Goal: Task Accomplishment & Management: Manage account settings

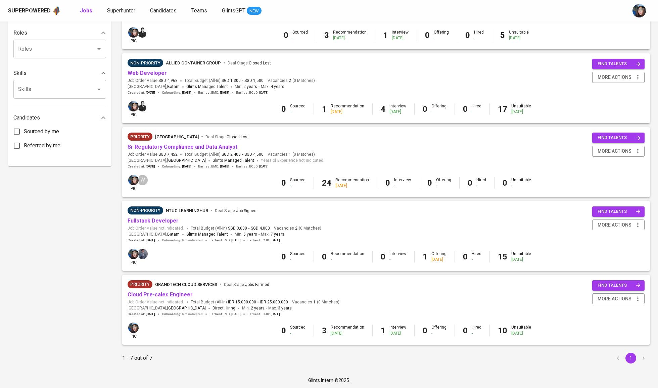
scroll to position [266, 0]
click at [171, 294] on link "Cloud Pre-sales Engineer" at bounding box center [159, 295] width 65 height 6
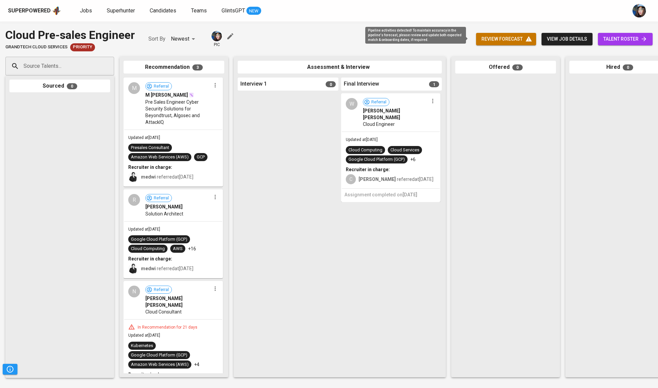
click at [497, 37] on span "review forecast" at bounding box center [505, 39] width 49 height 8
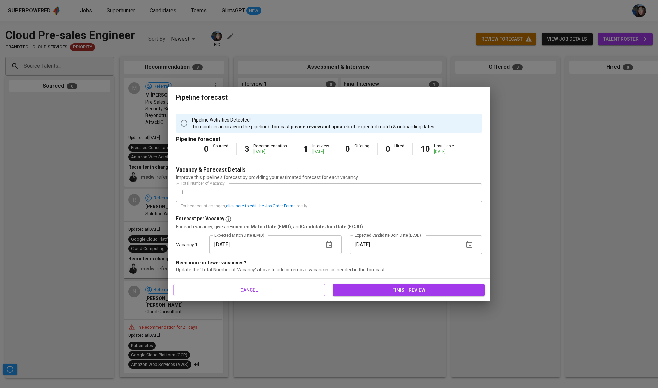
click at [354, 280] on div "cancel finish review" at bounding box center [329, 289] width 322 height 23
click at [358, 284] on button "finish review" at bounding box center [409, 290] width 152 height 12
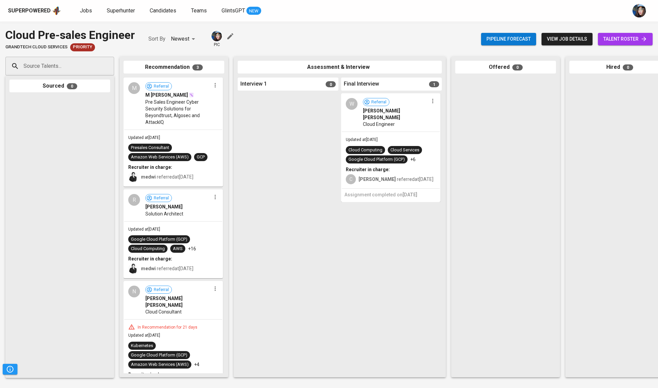
click at [603, 40] on span "talent roster" at bounding box center [625, 39] width 44 height 8
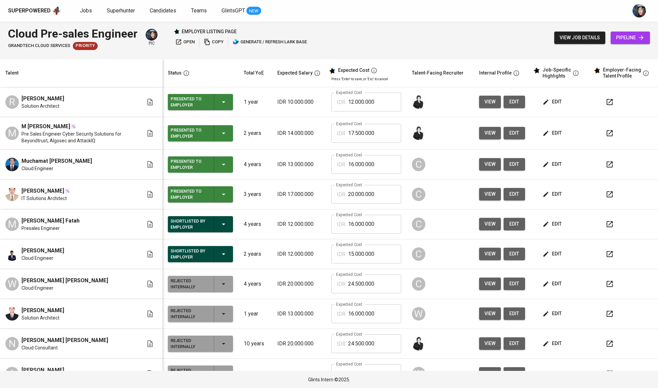
click at [551, 224] on span "edit" at bounding box center [553, 224] width 18 height 8
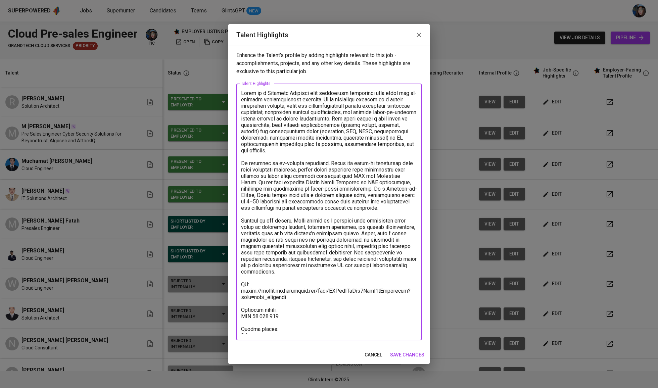
drag, startPoint x: 294, startPoint y: 286, endPoint x: 250, endPoint y: 279, distance: 44.4
click at [250, 279] on textarea at bounding box center [329, 212] width 176 height 244
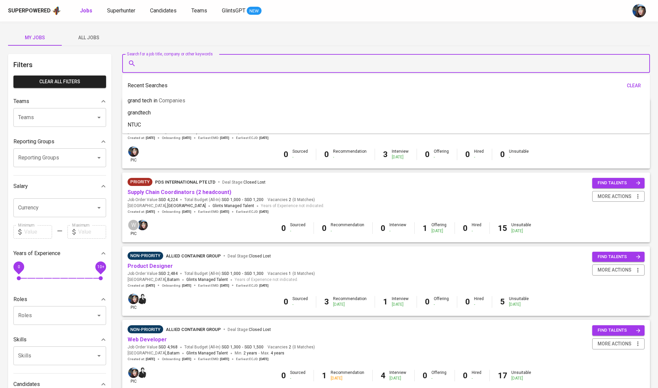
click at [148, 62] on input "Search for a job title, company or other keywords" at bounding box center [388, 63] width 498 height 13
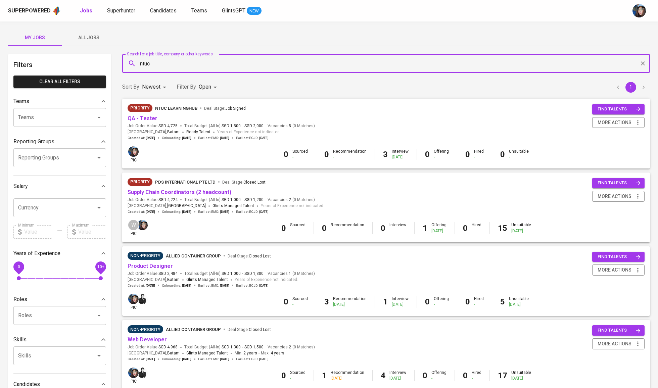
type input "ntuc"
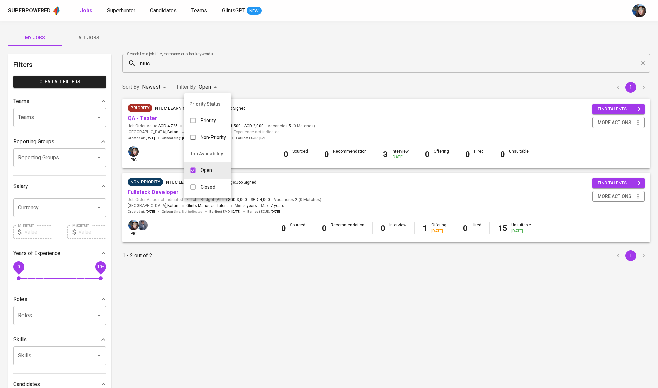
click at [205, 83] on body "Superpowered Jobs Superhunter Candidates Teams GlintsGPT NEW My Jobs All Jobs F…" at bounding box center [329, 229] width 658 height 458
click at [199, 193] on input "checkbox" at bounding box center [193, 187] width 13 height 13
checkbox input "true"
type input "OPEN,CLOSE"
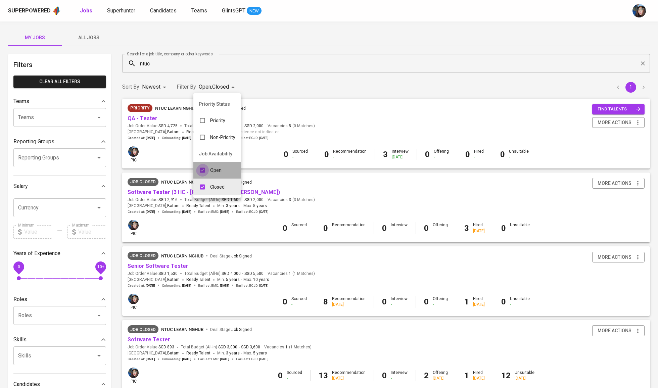
click at [206, 176] on input "checkbox" at bounding box center [202, 170] width 13 height 13
checkbox input "false"
type input "CLOSE"
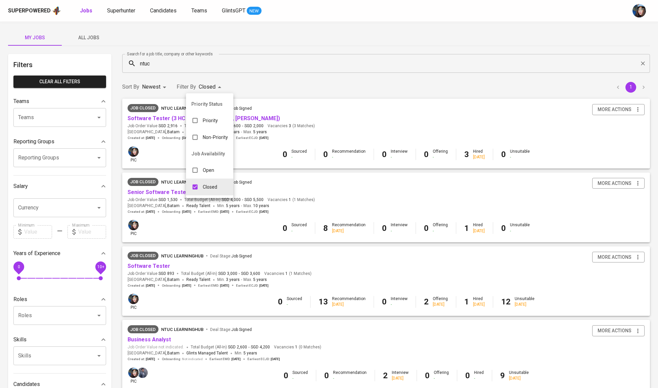
click at [192, 62] on div at bounding box center [329, 194] width 658 height 388
click at [163, 264] on link "Software Tester" at bounding box center [148, 266] width 43 height 6
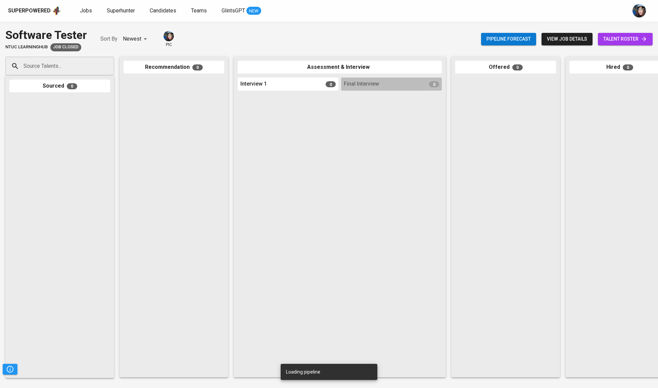
click at [636, 39] on span "talent roster" at bounding box center [625, 39] width 44 height 8
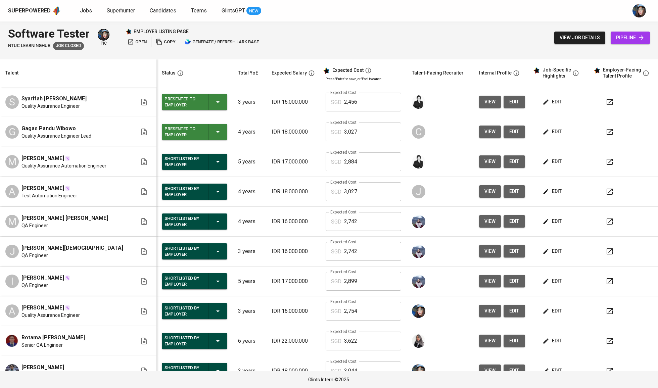
click at [40, 96] on span "Syarifah [PERSON_NAME]" at bounding box center [53, 99] width 65 height 8
copy span "Syarifah [PERSON_NAME]"
